Goal: Find specific page/section: Find specific page/section

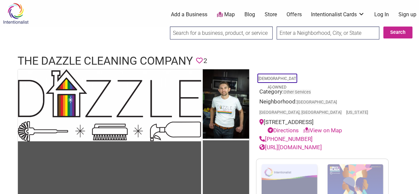
scroll to position [0, 80]
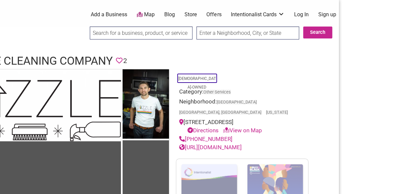
click at [282, 73] on div "[DEMOGRAPHIC_DATA]-Owned" at bounding box center [242, 78] width 133 height 12
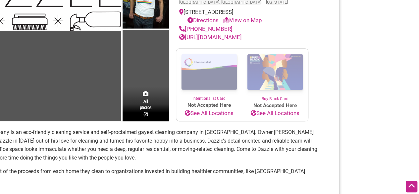
scroll to position [0, 0]
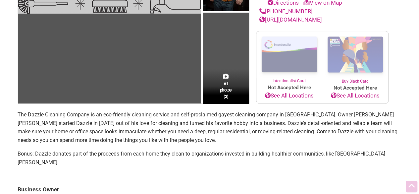
scroll to position [128, 0]
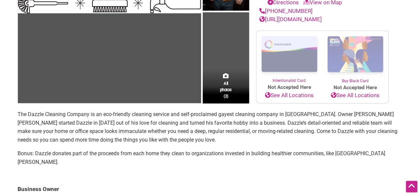
click at [122, 110] on p "The Dazzle Cleaning Company is an eco-friendly cleaning service and self-procla…" at bounding box center [210, 127] width 384 height 34
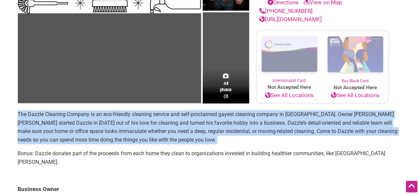
click at [122, 110] on p "The Dazzle Cleaning Company is an eco-friendly cleaning service and self-procla…" at bounding box center [210, 127] width 384 height 34
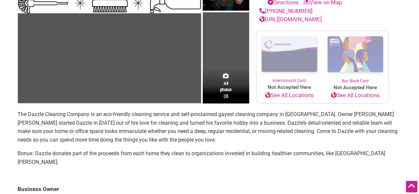
click at [149, 134] on section "The Dazzle Cleaning Company is an eco-friendly cleaning service and self-procla…" at bounding box center [210, 141] width 384 height 62
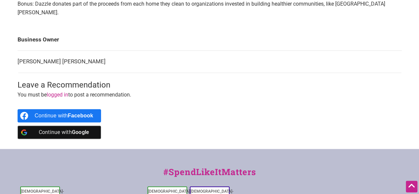
scroll to position [371, 0]
